Goal: Use online tool/utility: Utilize a website feature to perform a specific function

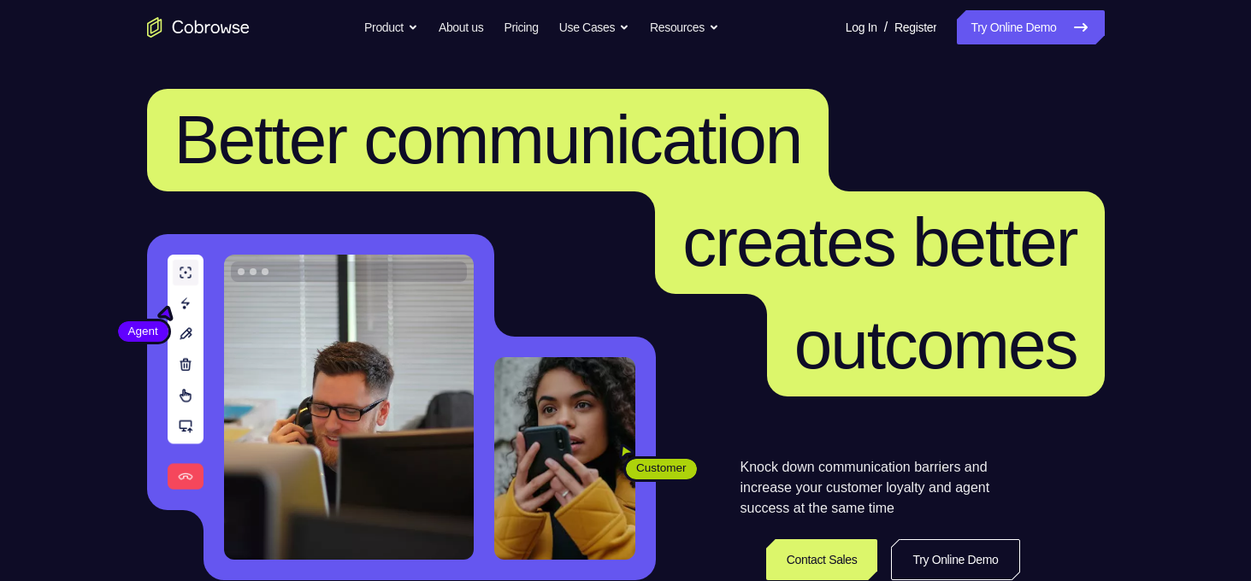
click at [902, 546] on link "Try Online Demo" at bounding box center [955, 560] width 128 height 41
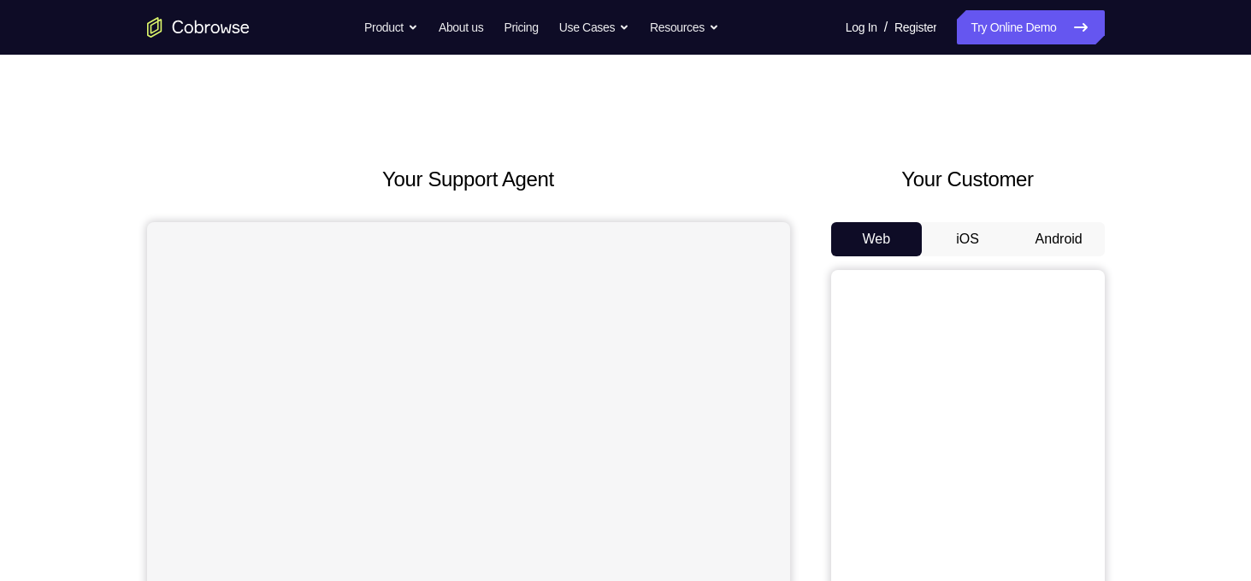
click at [1028, 247] on button "Android" at bounding box center [1058, 239] width 91 height 34
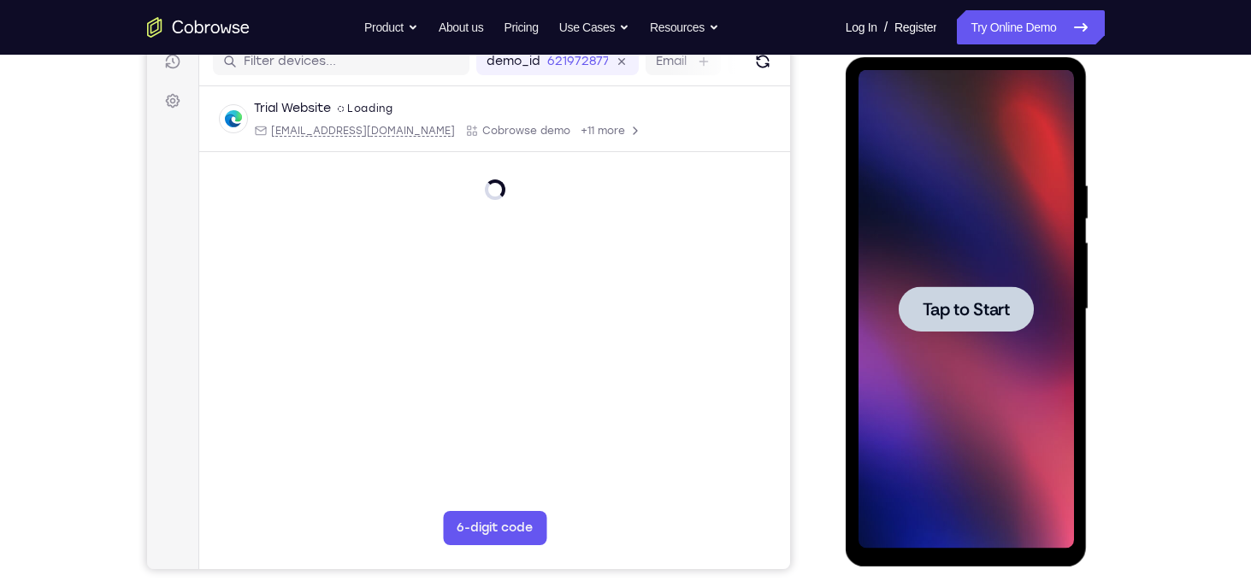
click at [970, 307] on span "Tap to Start" at bounding box center [966, 309] width 87 height 17
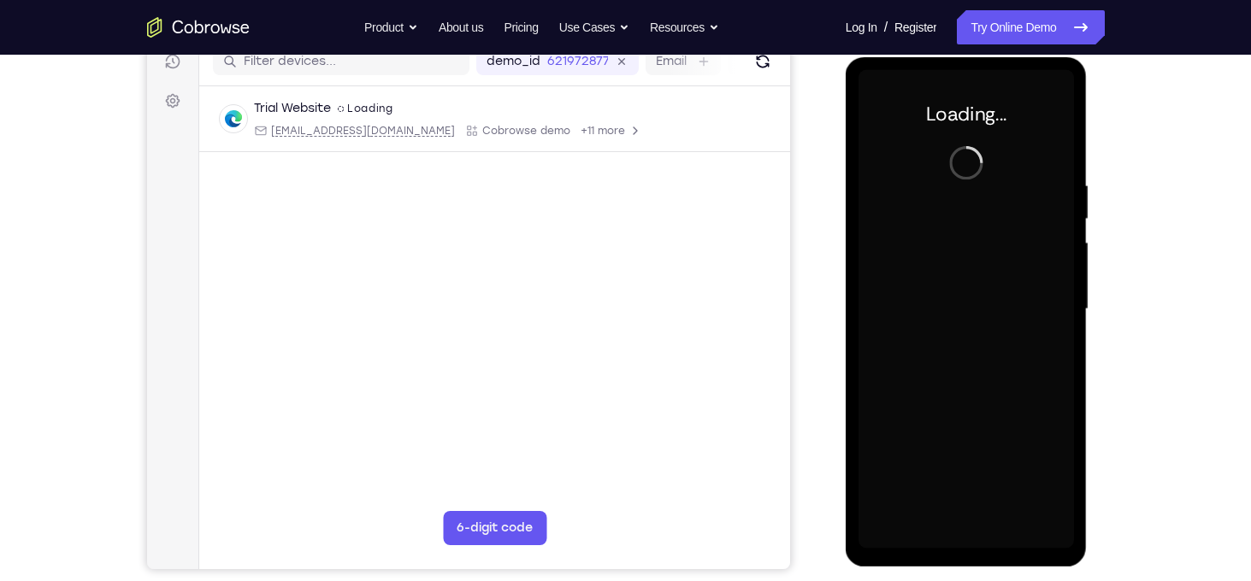
click at [970, 307] on div at bounding box center [965, 309] width 215 height 479
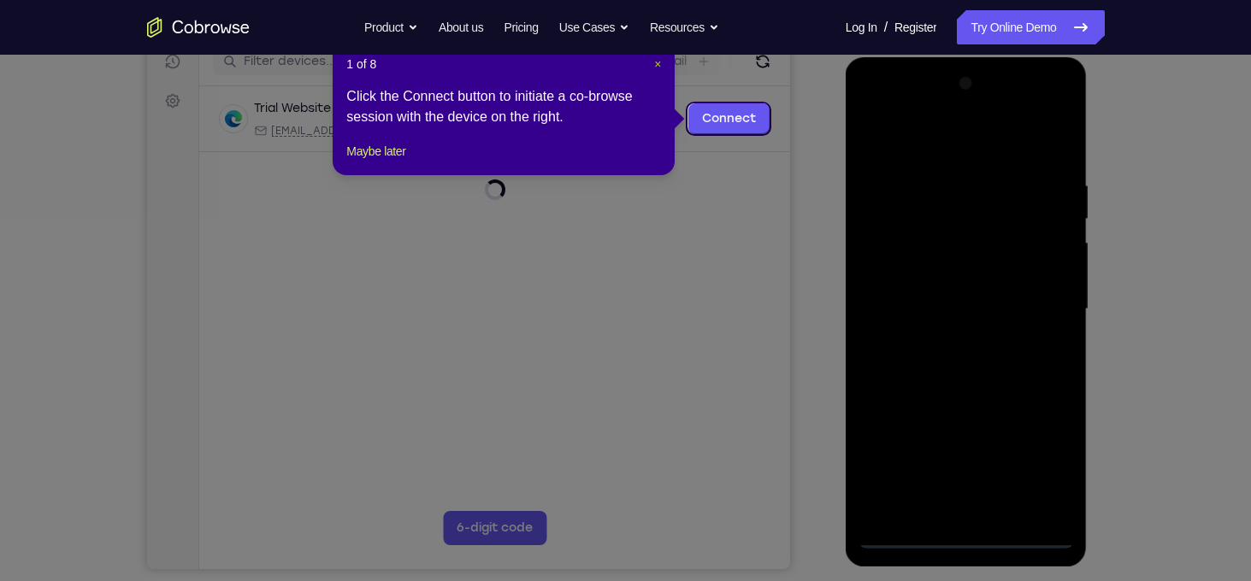
click at [656, 66] on span "×" at bounding box center [657, 64] width 7 height 14
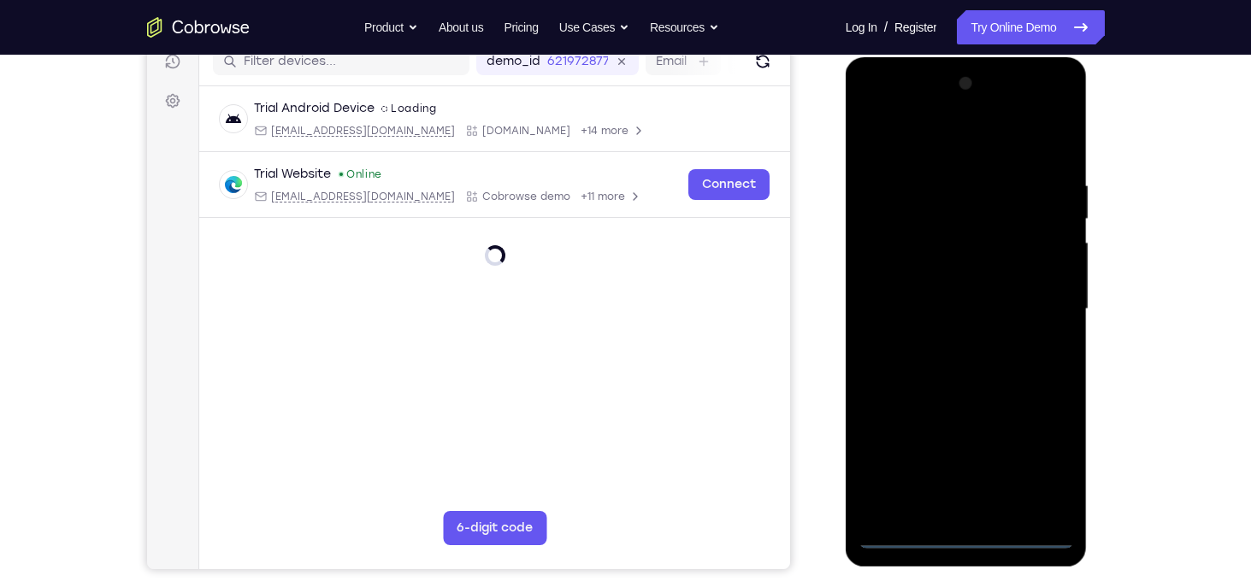
click at [958, 540] on div at bounding box center [965, 309] width 215 height 479
click at [1045, 457] on div at bounding box center [965, 309] width 215 height 479
click at [889, 109] on div at bounding box center [965, 309] width 215 height 479
click at [1037, 300] on div at bounding box center [965, 309] width 215 height 479
click at [945, 339] on div at bounding box center [965, 309] width 215 height 479
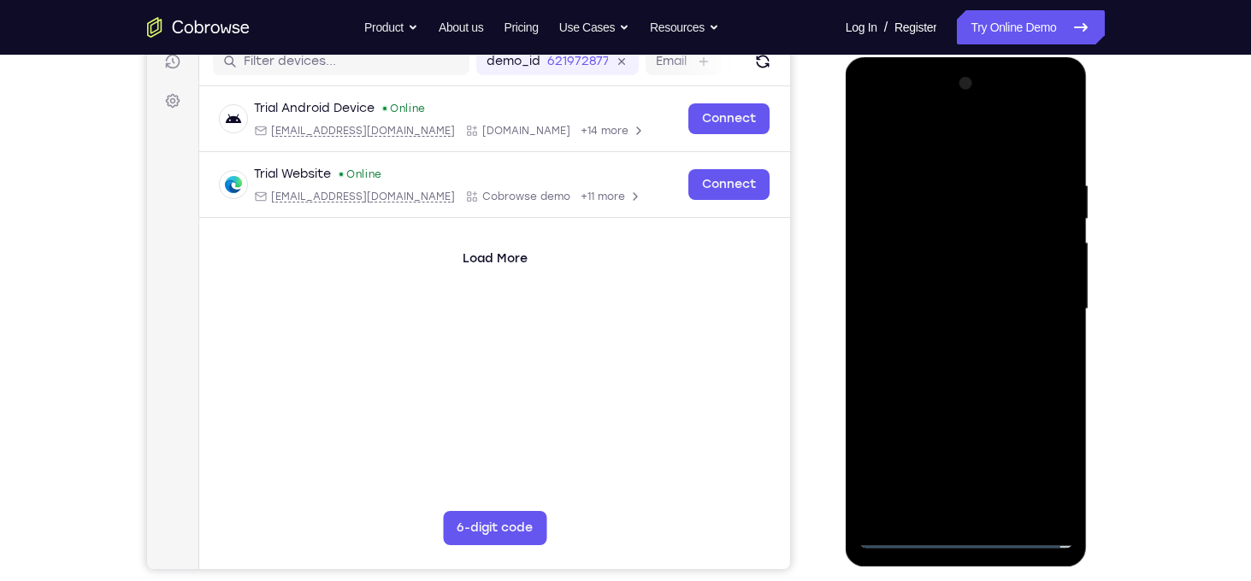
click at [935, 292] on div at bounding box center [965, 309] width 215 height 479
click at [910, 268] on div at bounding box center [965, 309] width 215 height 479
click at [933, 298] on div at bounding box center [965, 309] width 215 height 479
click at [997, 304] on div at bounding box center [965, 309] width 215 height 479
click at [980, 358] on div at bounding box center [965, 309] width 215 height 479
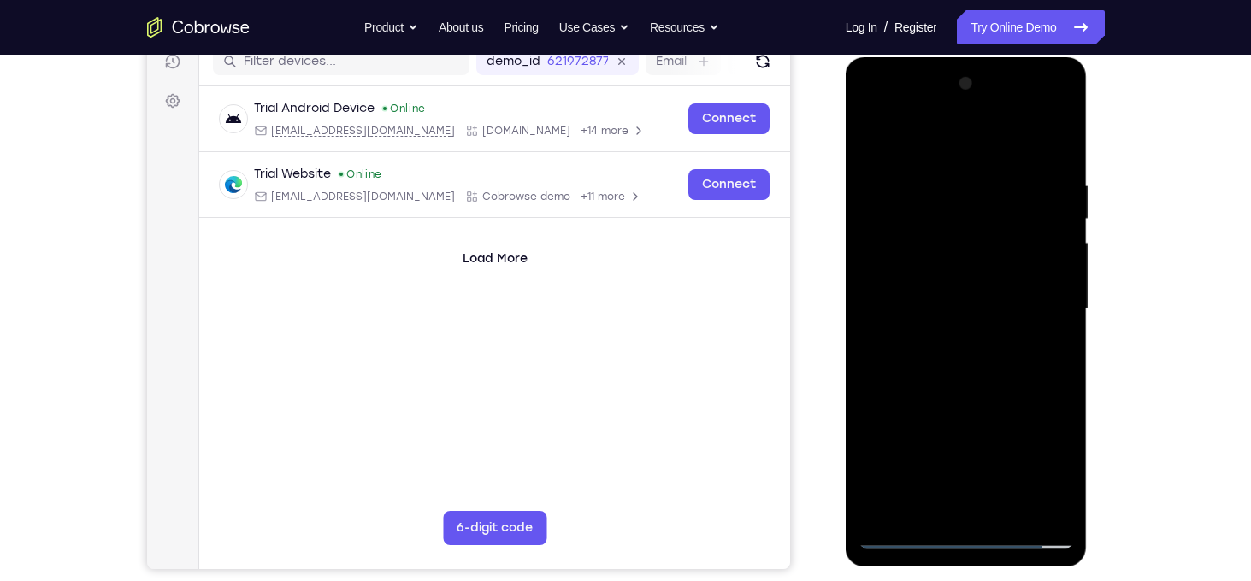
click at [1051, 335] on div at bounding box center [965, 309] width 215 height 479
click at [879, 278] on div at bounding box center [965, 309] width 215 height 479
click at [982, 315] on div at bounding box center [965, 309] width 215 height 479
click at [986, 348] on div at bounding box center [965, 309] width 215 height 479
click at [882, 333] on div at bounding box center [965, 309] width 215 height 479
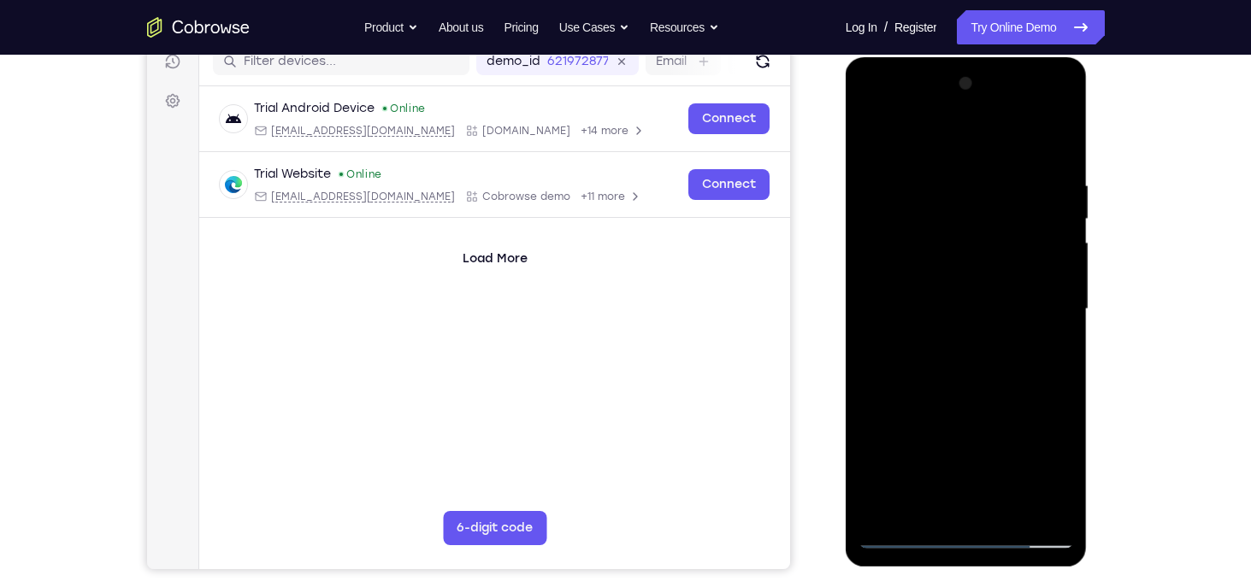
click at [958, 279] on div at bounding box center [965, 309] width 215 height 479
click at [981, 310] on div at bounding box center [965, 309] width 215 height 479
click at [981, 361] on div at bounding box center [965, 309] width 215 height 479
click at [983, 331] on div at bounding box center [965, 309] width 215 height 479
click at [976, 307] on div at bounding box center [965, 309] width 215 height 479
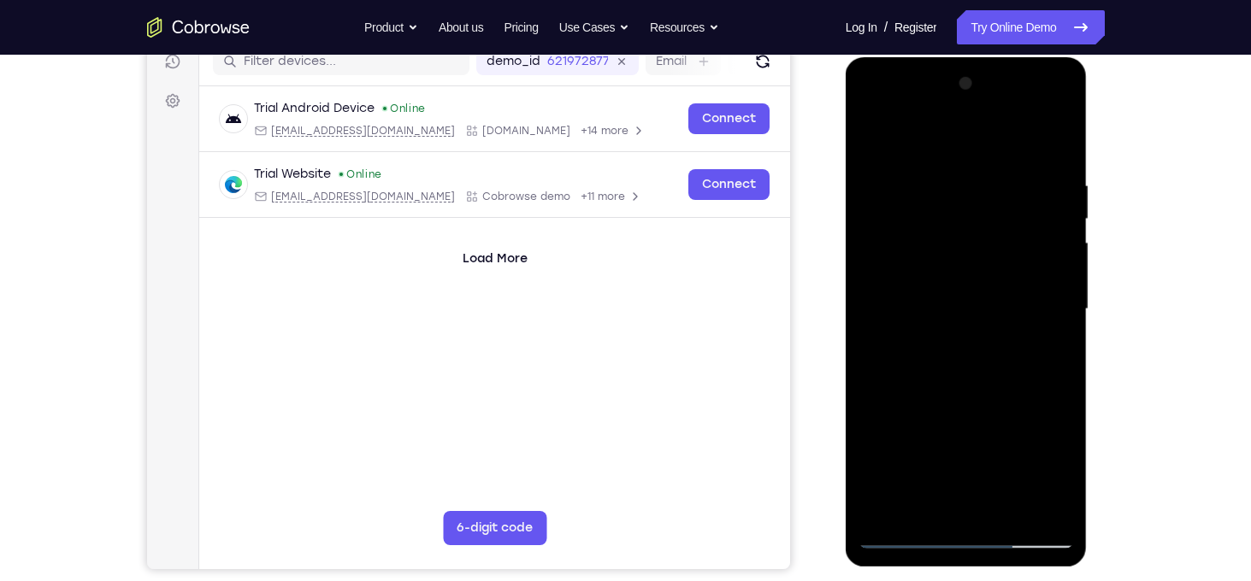
click at [974, 361] on div at bounding box center [965, 309] width 215 height 479
click at [972, 333] on div at bounding box center [965, 309] width 215 height 479
click at [976, 313] on div at bounding box center [965, 309] width 215 height 479
click at [994, 356] on div at bounding box center [965, 309] width 215 height 479
click at [945, 340] on div at bounding box center [965, 309] width 215 height 479
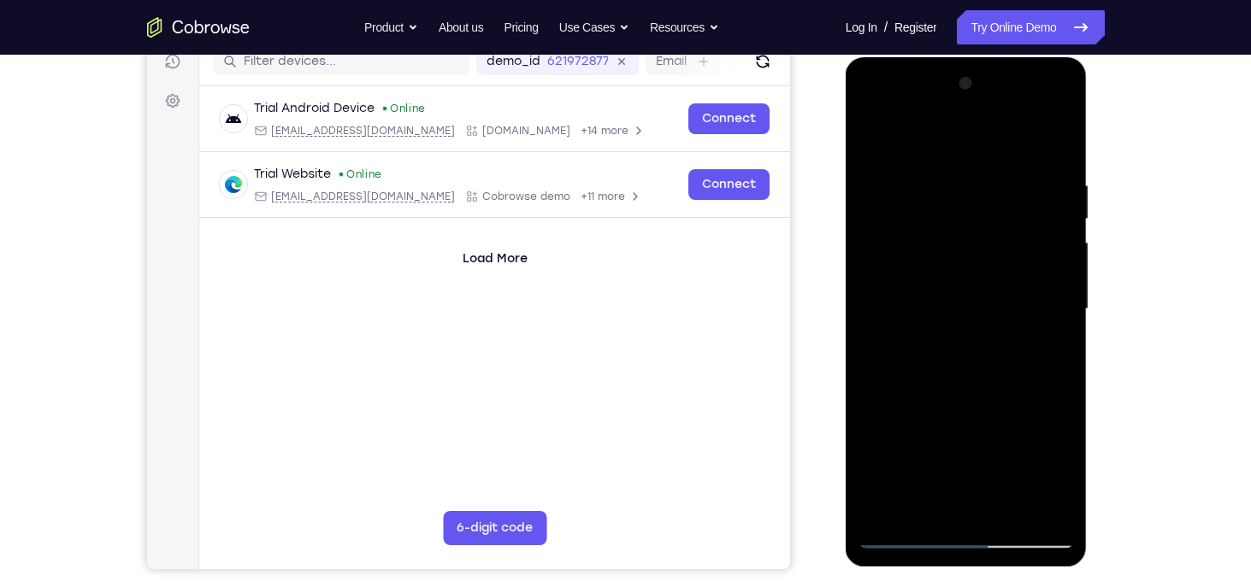
click at [989, 334] on div at bounding box center [965, 309] width 215 height 479
click at [970, 227] on div at bounding box center [965, 309] width 215 height 479
click at [966, 257] on div at bounding box center [965, 309] width 215 height 479
click at [1003, 373] on div at bounding box center [965, 309] width 215 height 479
click at [989, 401] on div at bounding box center [965, 309] width 215 height 479
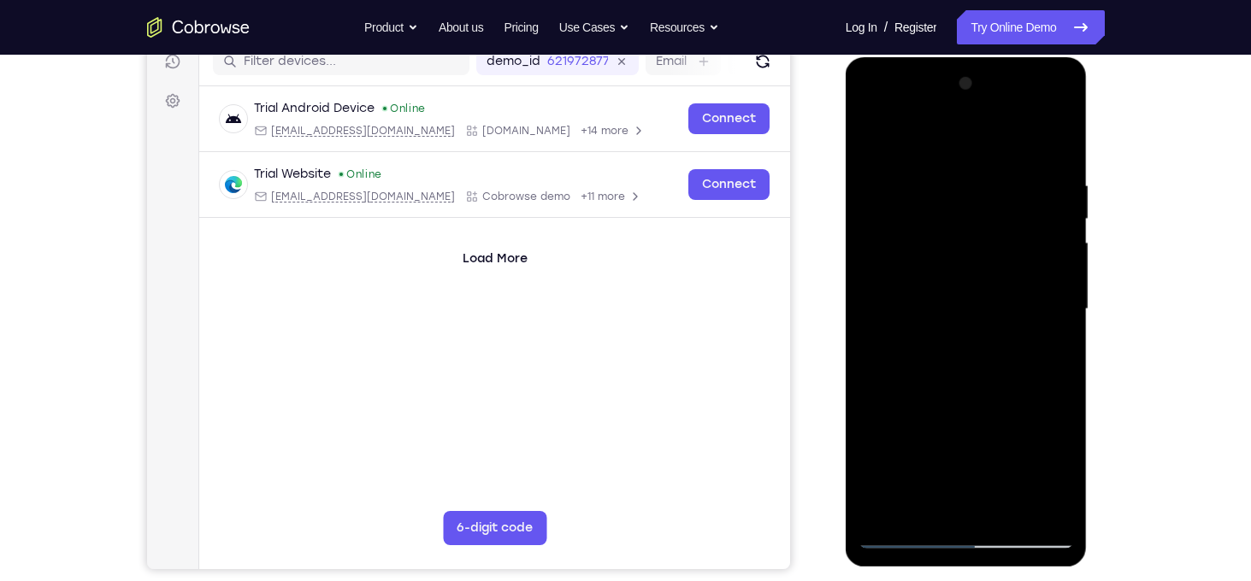
click at [989, 401] on div at bounding box center [965, 309] width 215 height 479
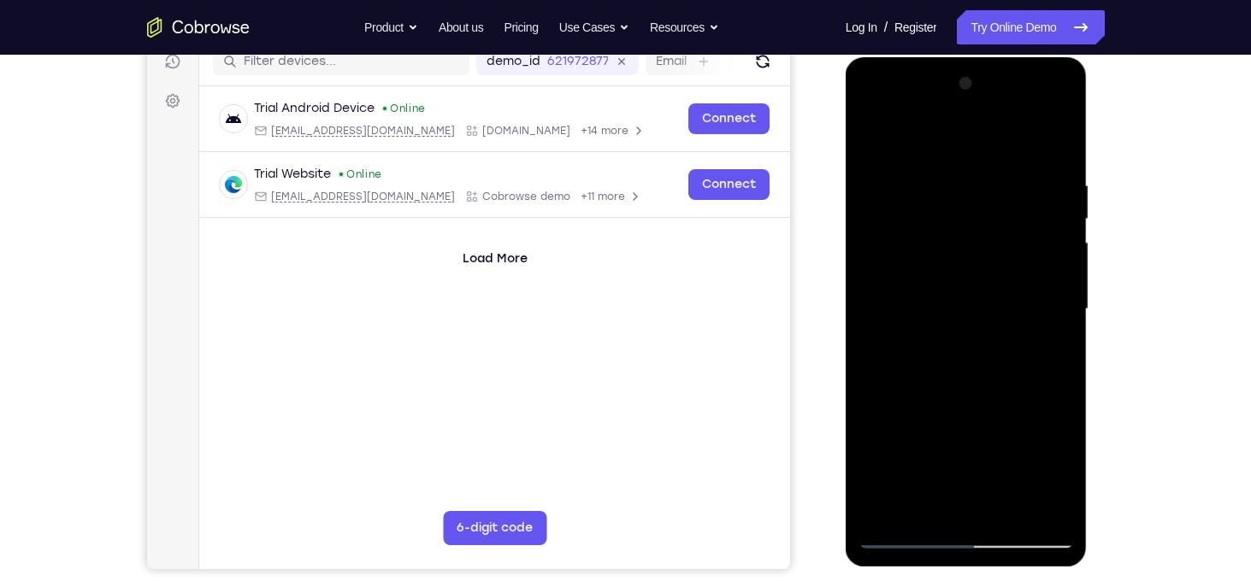
click at [989, 401] on div at bounding box center [965, 309] width 215 height 479
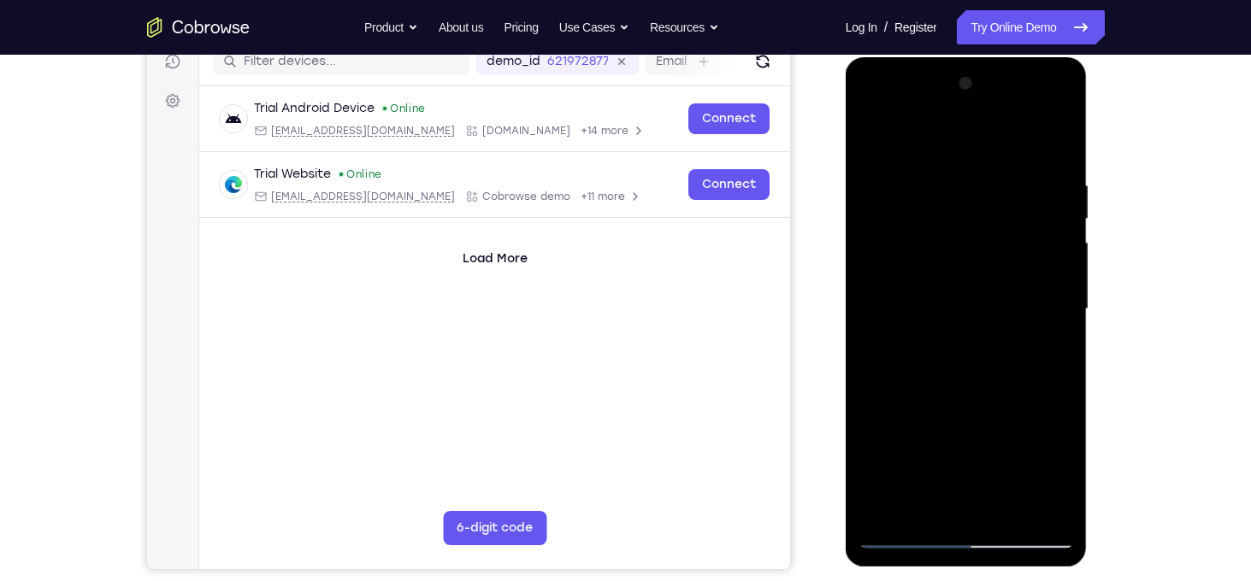
drag, startPoint x: 966, startPoint y: 147, endPoint x: 1021, endPoint y: -59, distance: 213.2
click at [1021, 57] on html "Online web based iOS Simulators and Android Emulators. Run iPhone, iPad, Mobile…" at bounding box center [968, 313] width 244 height 513
click at [978, 291] on div at bounding box center [965, 309] width 215 height 479
click at [976, 509] on div at bounding box center [965, 309] width 215 height 479
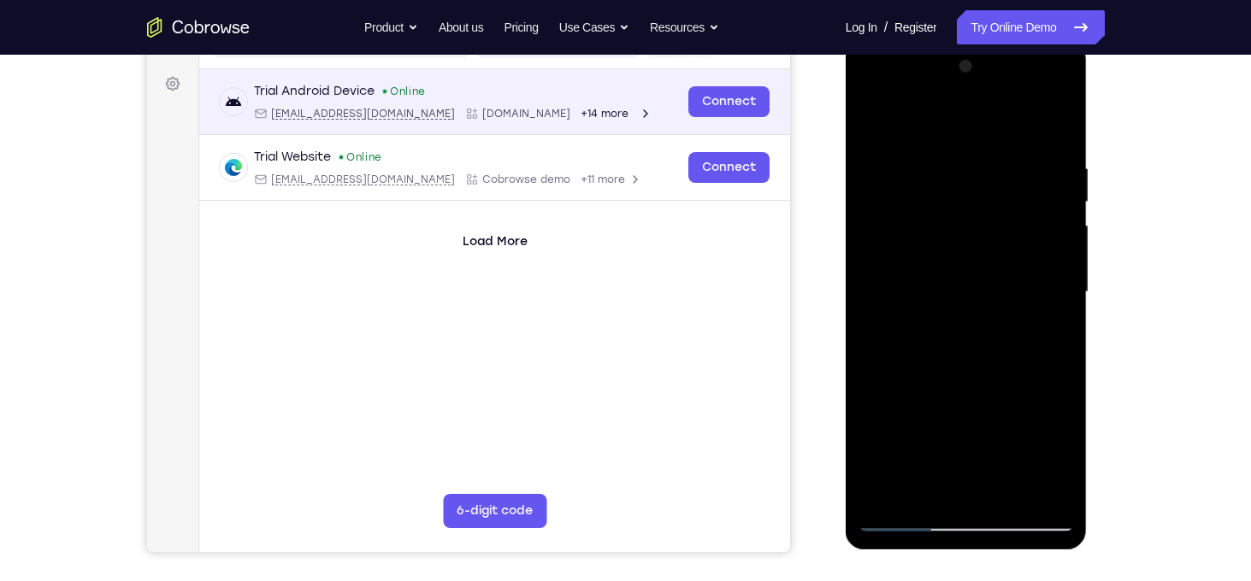
scroll to position [248, 0]
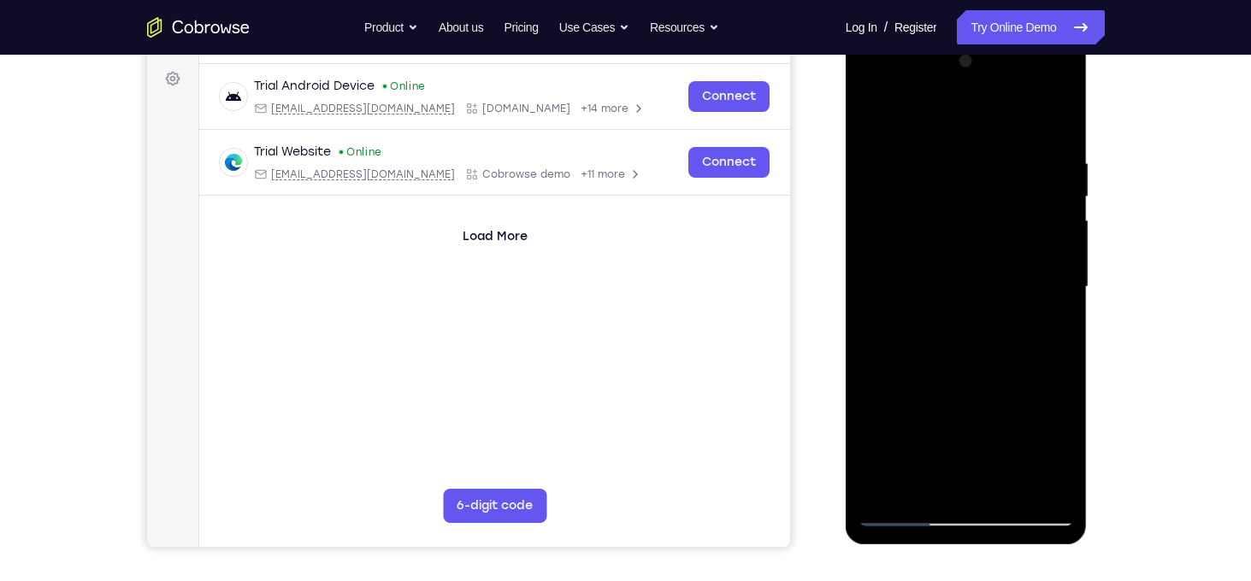
click at [970, 317] on div at bounding box center [965, 287] width 215 height 479
click at [871, 118] on div at bounding box center [965, 287] width 215 height 479
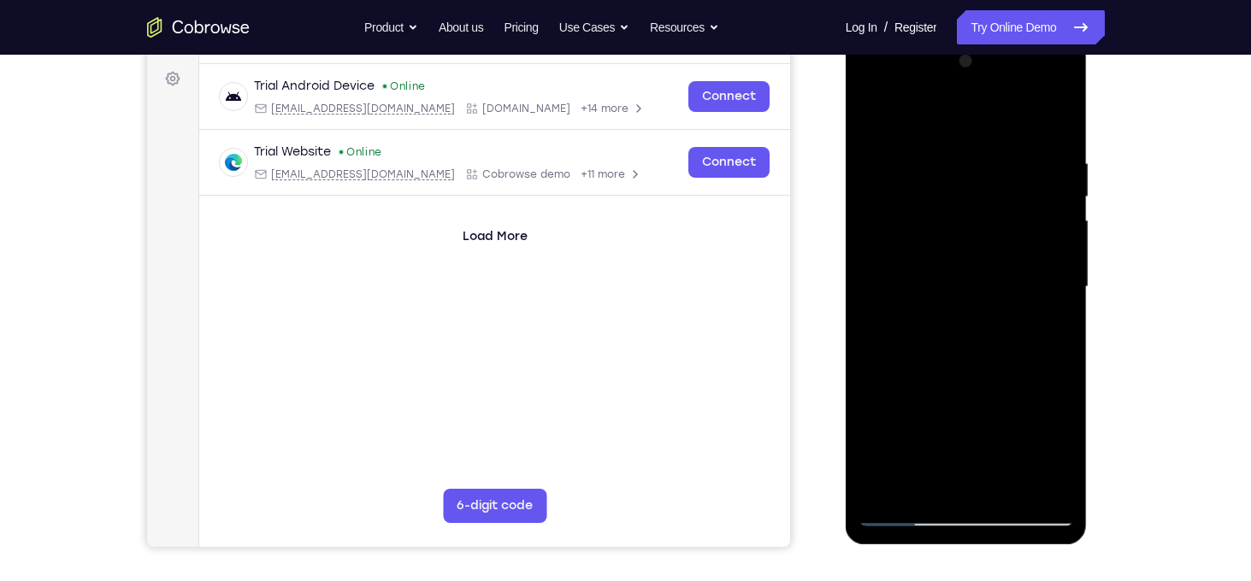
click at [1026, 510] on div at bounding box center [965, 287] width 215 height 479
drag, startPoint x: 974, startPoint y: 324, endPoint x: 938, endPoint y: 145, distance: 182.3
click at [938, 145] on div at bounding box center [965, 287] width 215 height 479
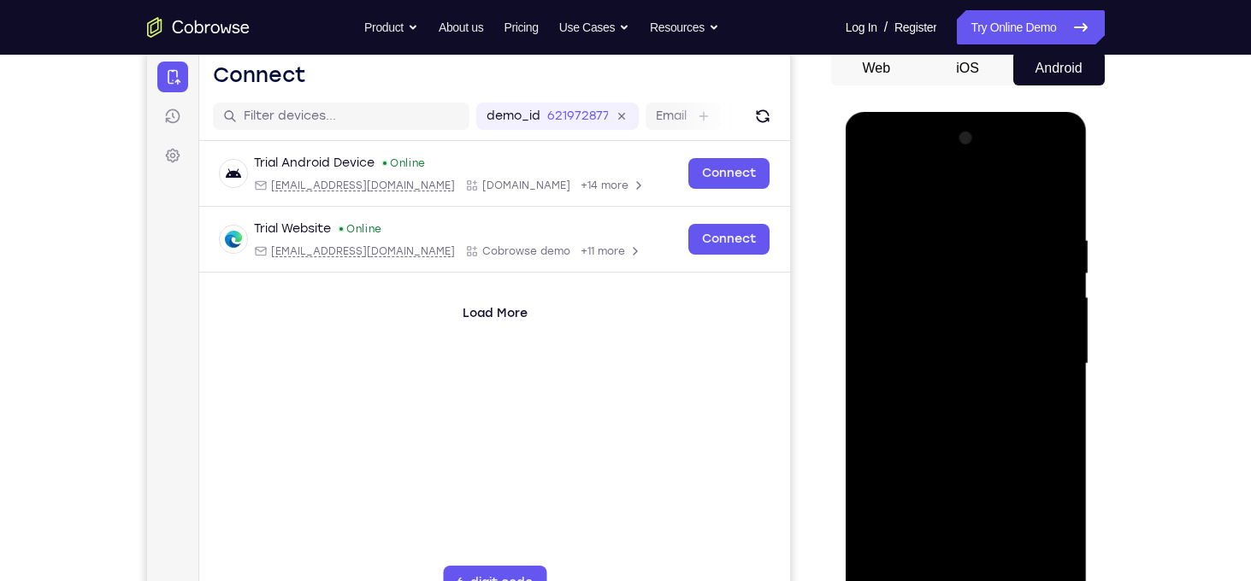
scroll to position [171, 0]
